Goal: Task Accomplishment & Management: Use online tool/utility

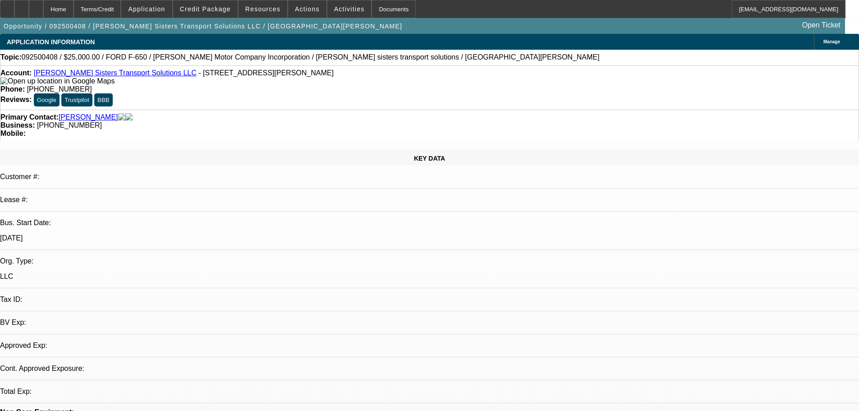
select select "0"
select select "2"
select select "0.1"
select select "4"
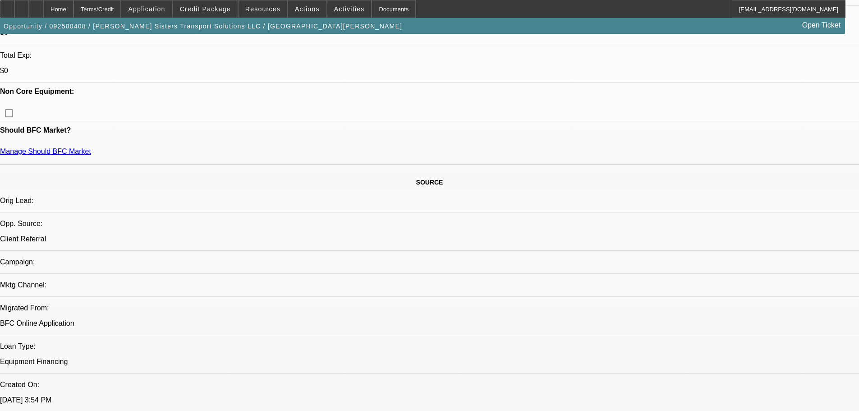
scroll to position [270, 0]
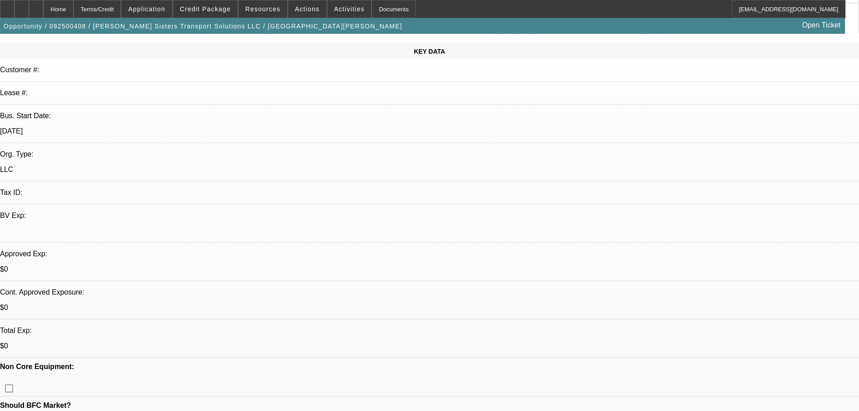
scroll to position [180, 0]
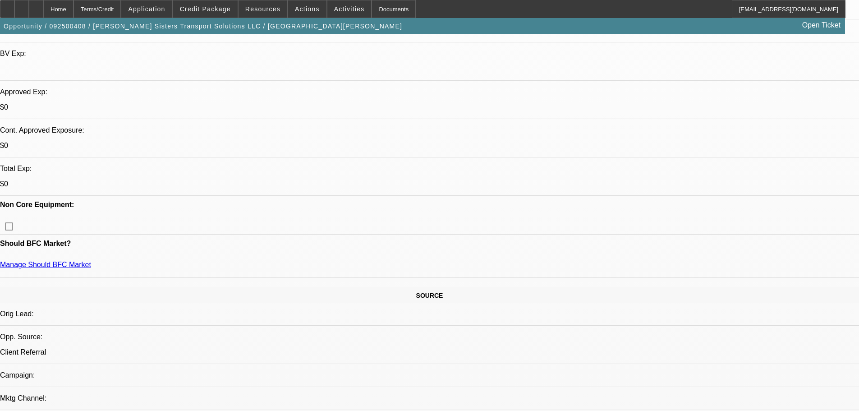
scroll to position [361, 0]
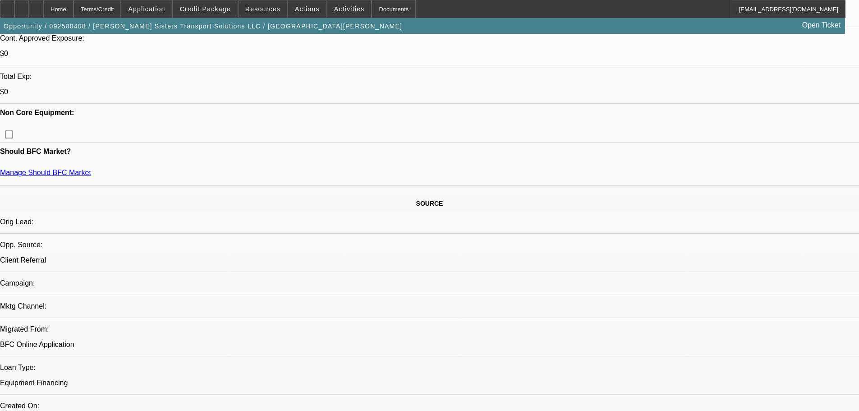
drag, startPoint x: 345, startPoint y: 213, endPoint x: 366, endPoint y: 220, distance: 22.4
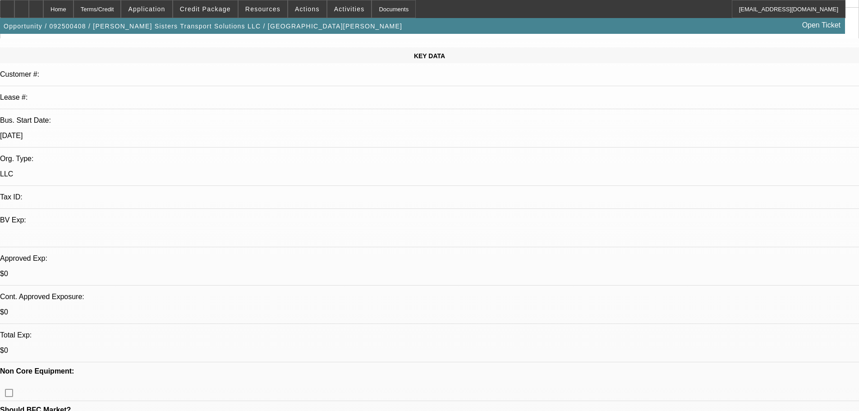
scroll to position [180, 0]
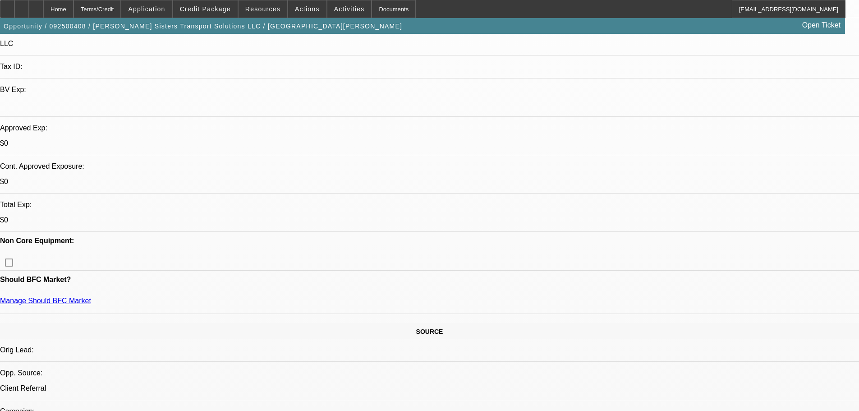
scroll to position [316, 0]
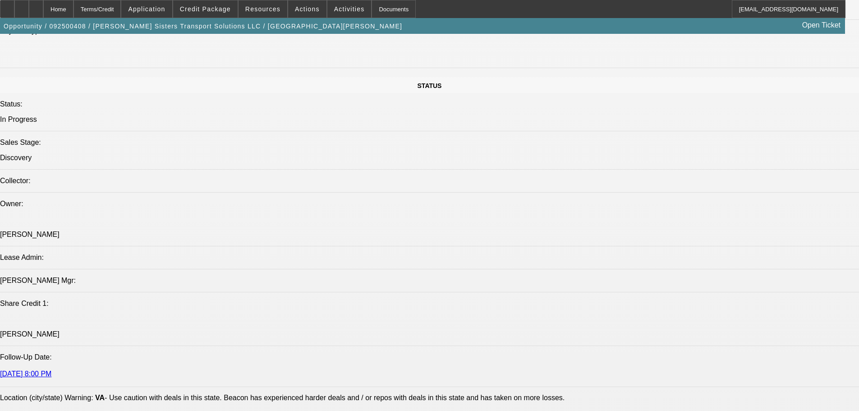
scroll to position [1217, 0]
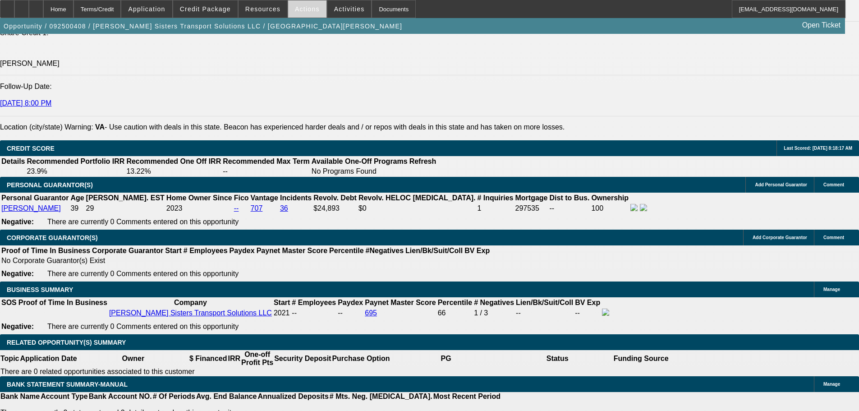
click at [299, 5] on span at bounding box center [307, 9] width 38 height 22
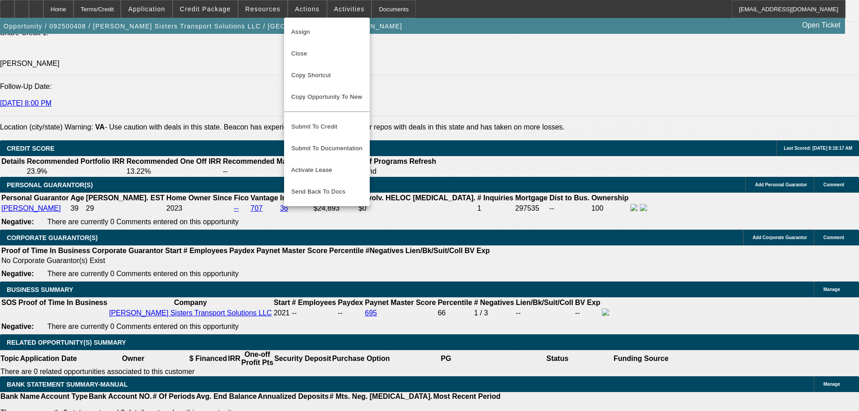
click at [266, 15] on div at bounding box center [429, 205] width 859 height 411
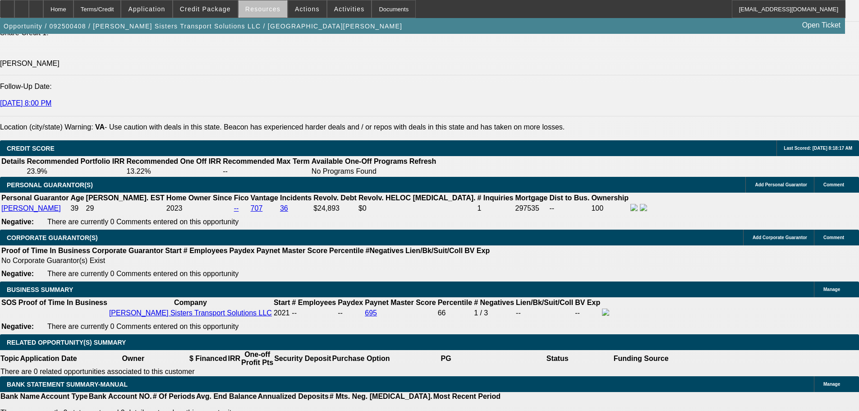
click at [271, 9] on span "Resources" at bounding box center [262, 8] width 35 height 7
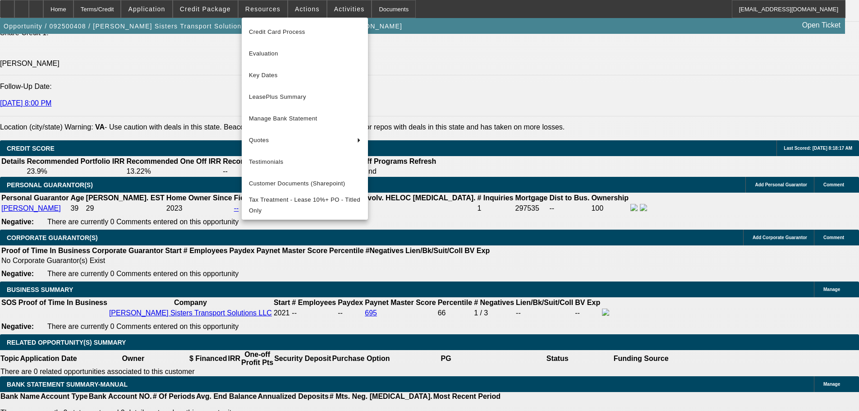
click at [335, 9] on div at bounding box center [429, 205] width 859 height 411
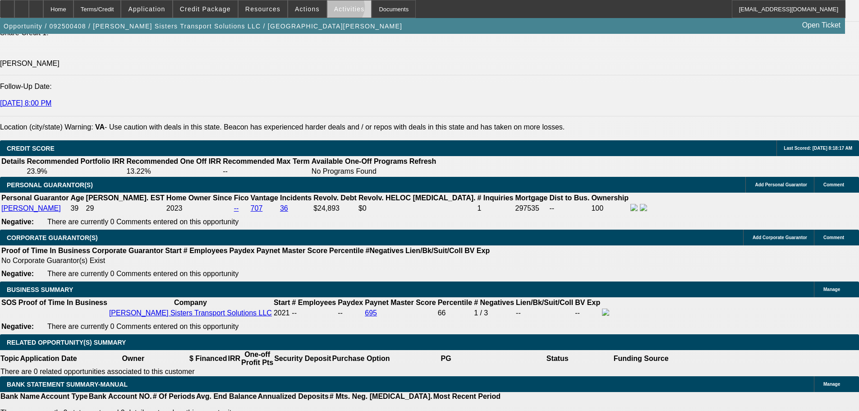
click at [334, 9] on span "Activities" at bounding box center [349, 8] width 31 height 7
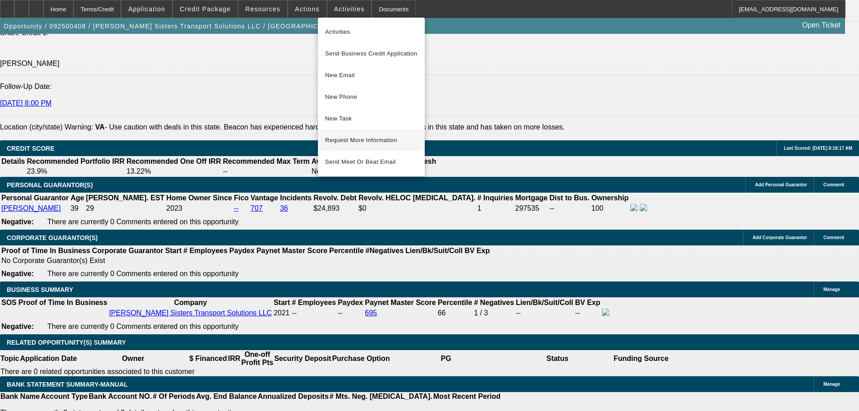
click at [379, 137] on span "Request More Information" at bounding box center [371, 140] width 92 height 11
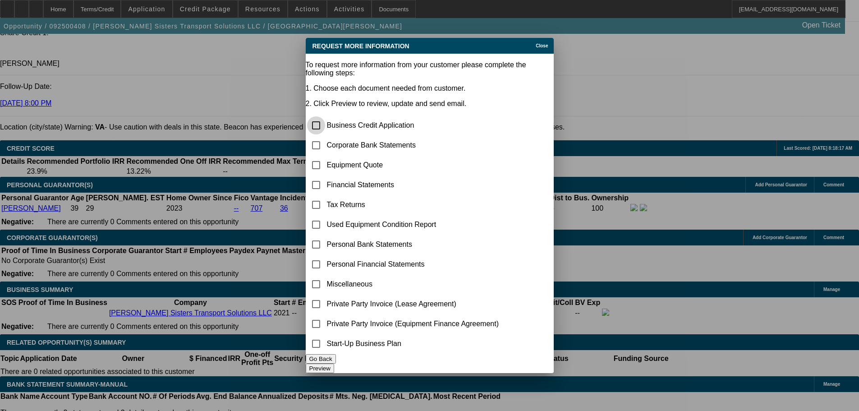
scroll to position [0, 0]
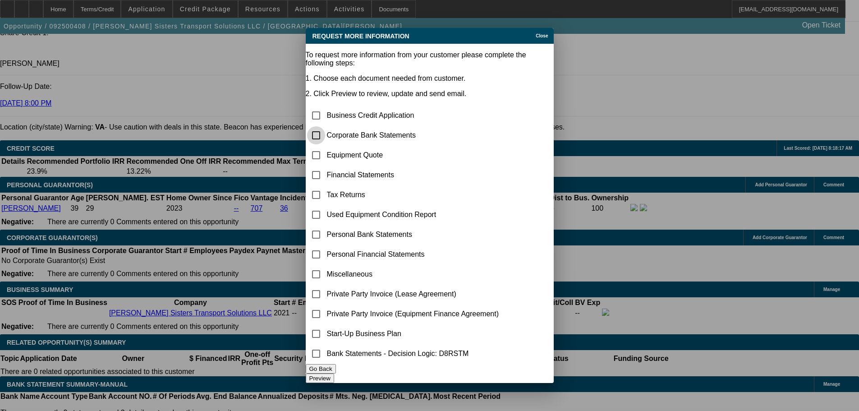
click at [325, 126] on input "checkbox" at bounding box center [316, 135] width 18 height 18
checkbox input "true"
click at [505, 383] on div "Preview" at bounding box center [430, 377] width 248 height 9
click at [334, 375] on button "Preview" at bounding box center [320, 377] width 28 height 9
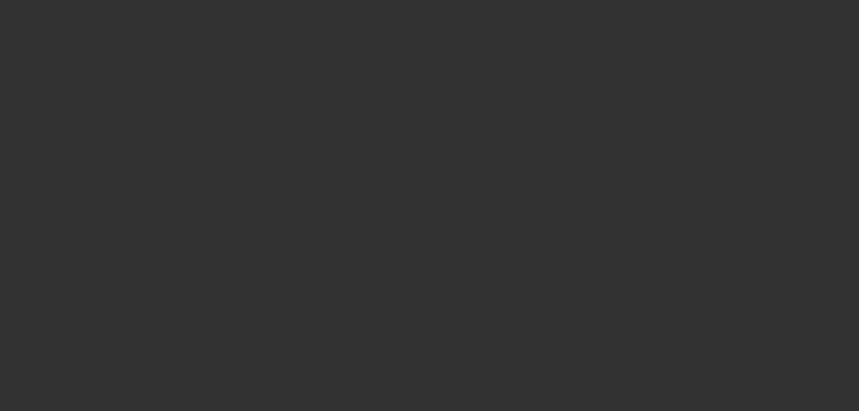
scroll to position [1217, 0]
